Goal: Task Accomplishment & Management: Use online tool/utility

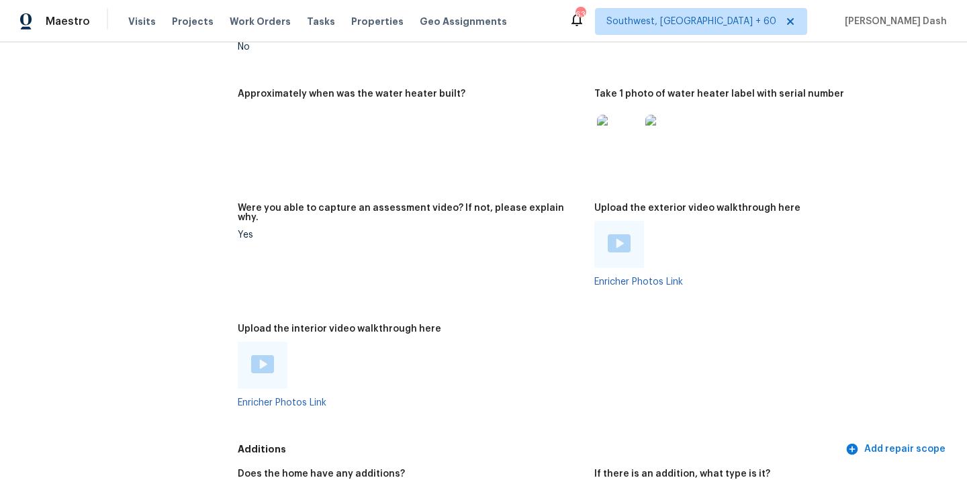
scroll to position [2617, 0]
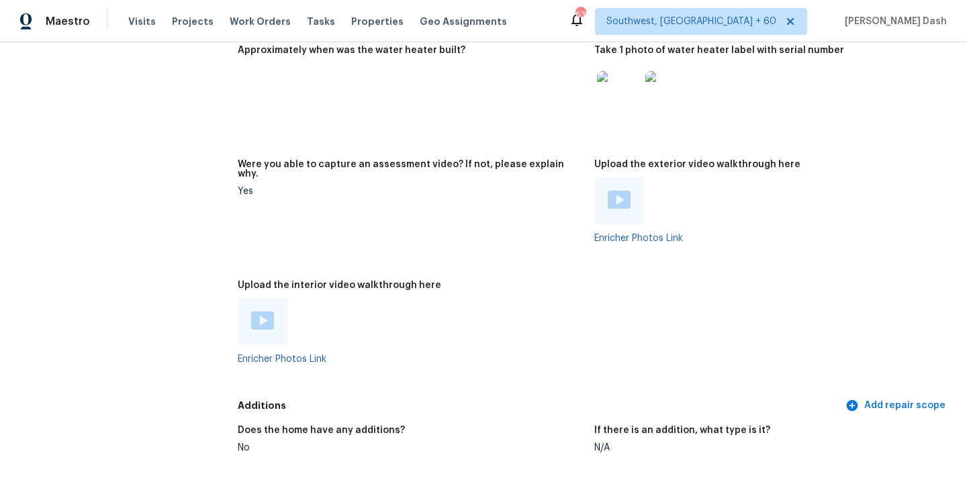
click at [267, 312] on img at bounding box center [262, 321] width 23 height 18
click at [468, 281] on div "Upload the interior video walkthrough here" at bounding box center [411, 289] width 346 height 17
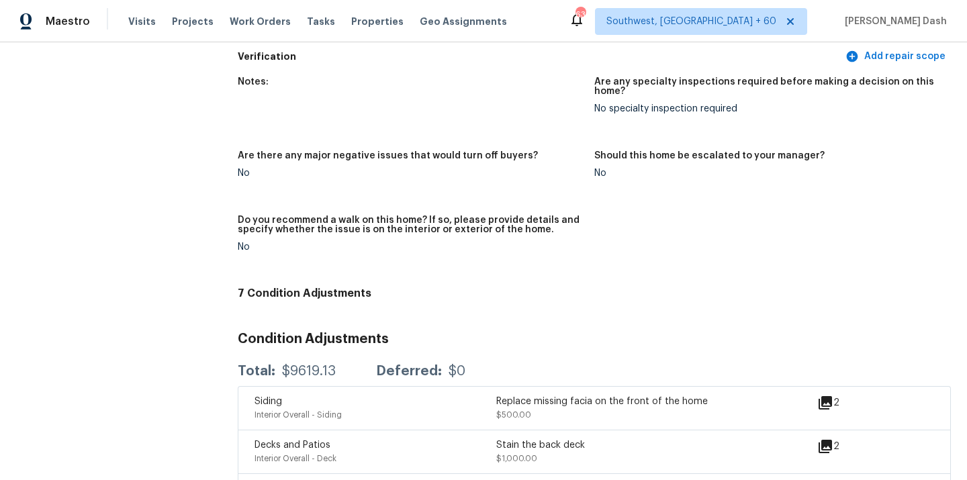
scroll to position [3181, 0]
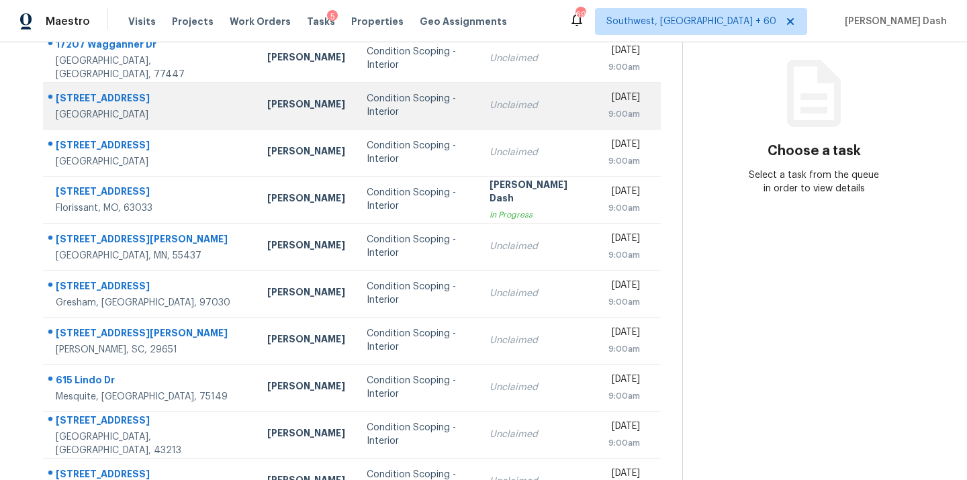
scroll to position [219, 0]
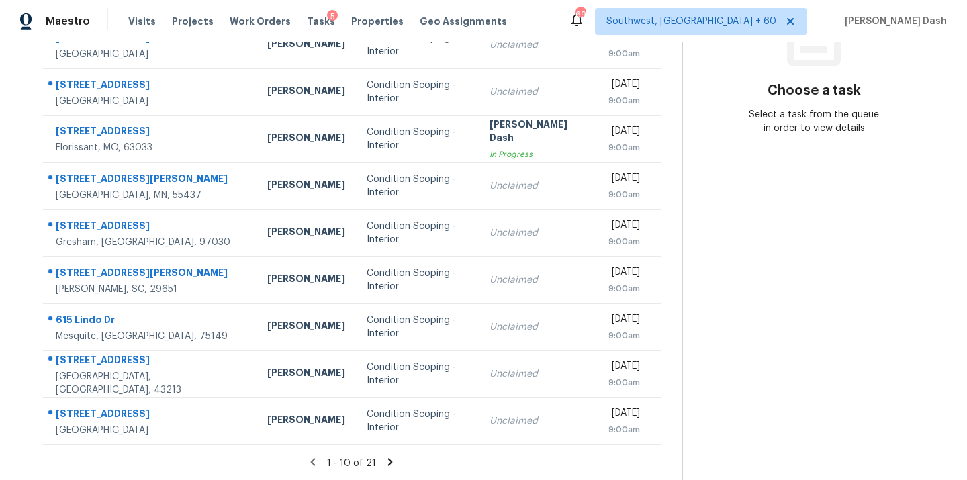
click at [388, 462] on icon at bounding box center [390, 461] width 5 height 7
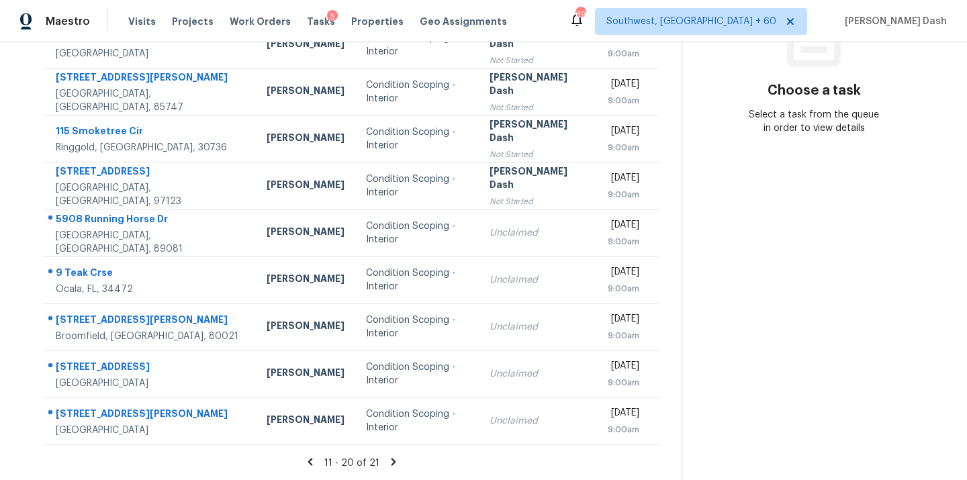
click at [387, 463] on icon at bounding box center [393, 462] width 12 height 12
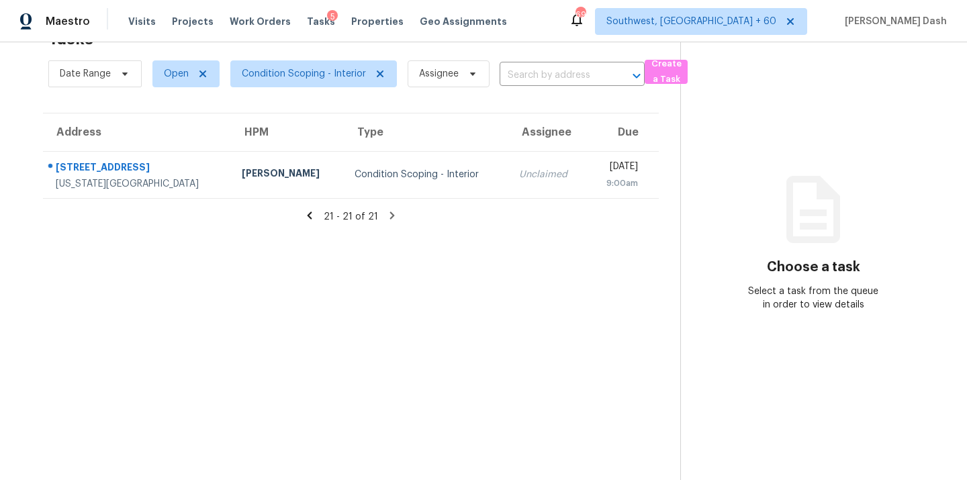
click at [305, 219] on icon at bounding box center [309, 215] width 12 height 12
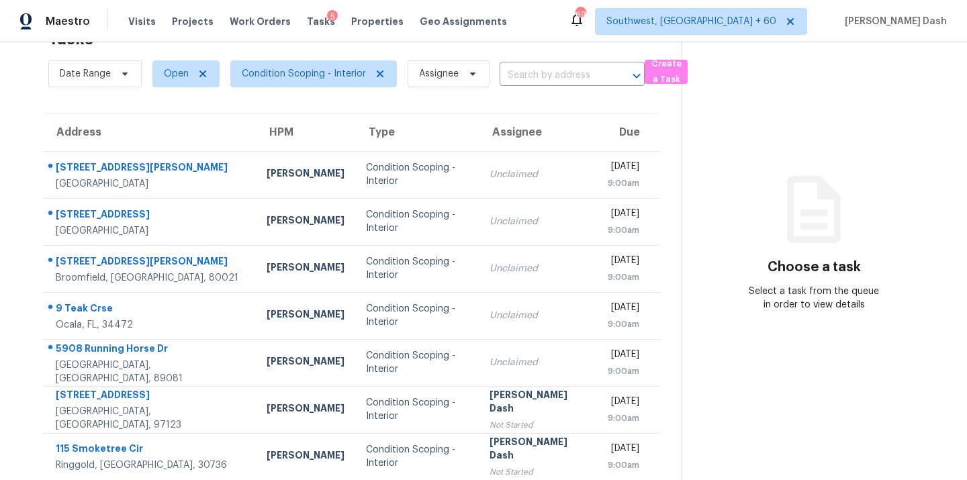
scroll to position [219, 0]
